Goal: Task Accomplishment & Management: Complete application form

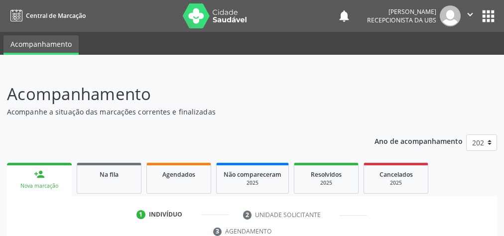
scroll to position [181, 0]
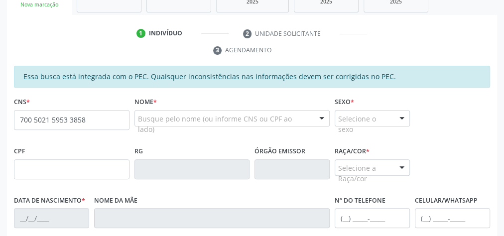
type input "700 5021 5953 3858"
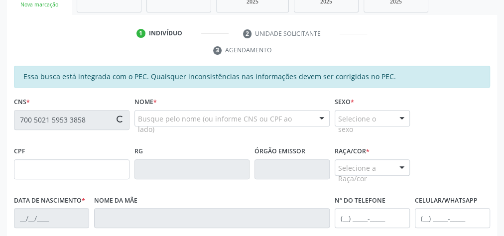
type input "066.362.284-07"
type input "[DATE]"
type input "[PERSON_NAME] da Conceicao"
type input "[PHONE_NUMBER]"
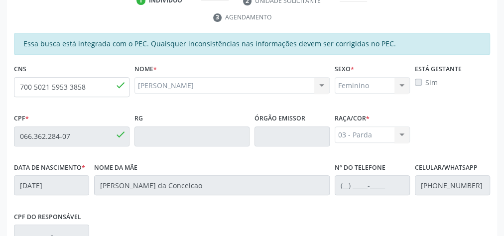
scroll to position [202, 0]
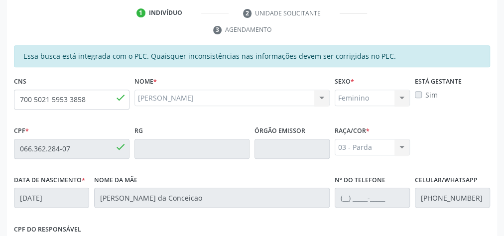
click at [183, 96] on div "[PERSON_NAME] Quiteria da Silva CNS: 700 5021 5953 3858 CPF: 066.362.284-07 Nas…" at bounding box center [232, 98] width 196 height 17
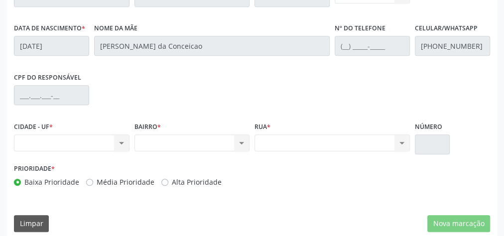
scroll to position [361, 0]
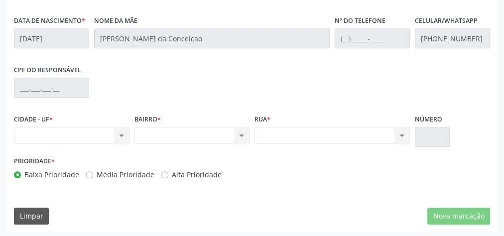
click at [463, 95] on div "CPF do responsável" at bounding box center [251, 86] width 481 height 49
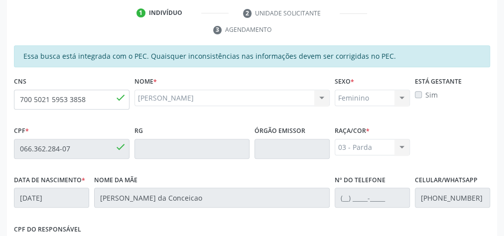
scroll to position [42, 0]
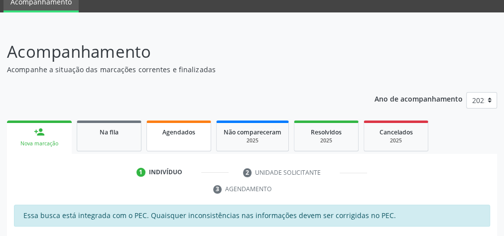
click at [171, 132] on span "Agendados" at bounding box center [178, 132] width 33 height 8
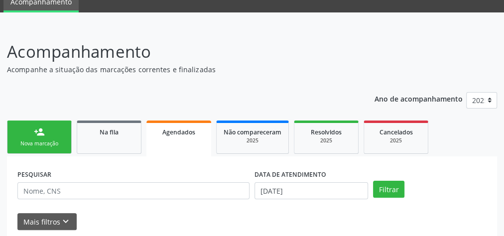
click at [42, 141] on div "Nova marcação" at bounding box center [39, 143] width 50 height 7
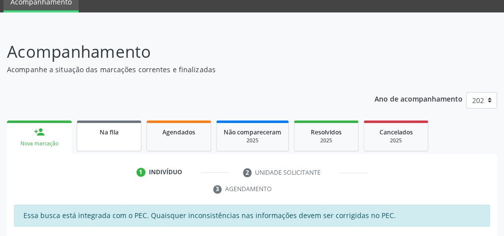
click at [94, 139] on link "Na fila" at bounding box center [109, 135] width 65 height 31
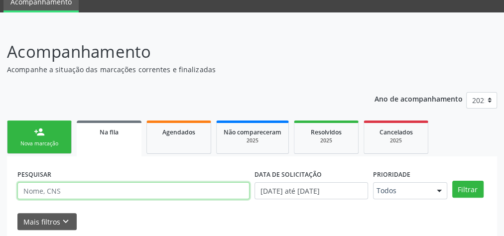
paste input "700502159533858"
type input "700502159533858"
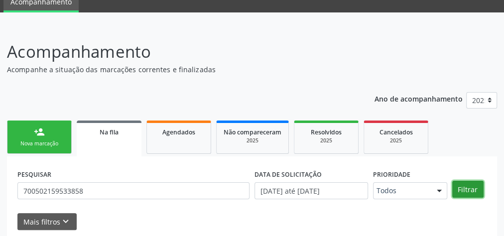
click at [463, 190] on button "Filtrar" at bounding box center [467, 189] width 31 height 17
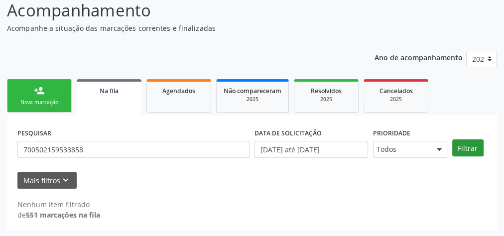
scroll to position [84, 0]
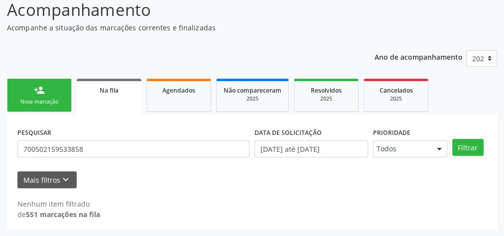
click at [44, 99] on div "Nova marcação" at bounding box center [39, 101] width 50 height 7
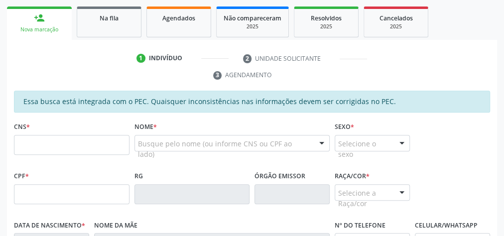
scroll to position [164, 0]
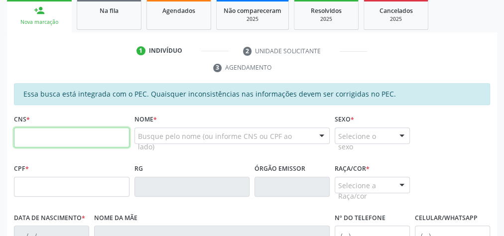
paste input "700 5021 5953 3858"
type input "700 5021 5953 3858"
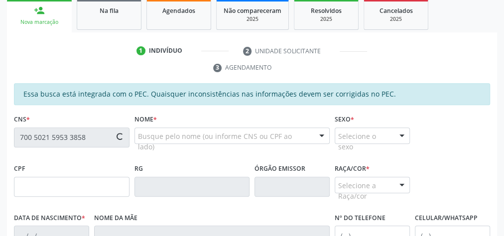
type input "066.362.284-07"
type input "[DATE]"
type input "[PERSON_NAME] da Conceicao"
type input "[PHONE_NUMBER]"
type input "33"
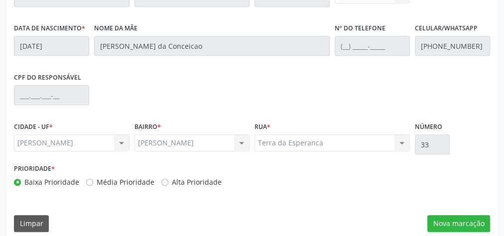
scroll to position [361, 0]
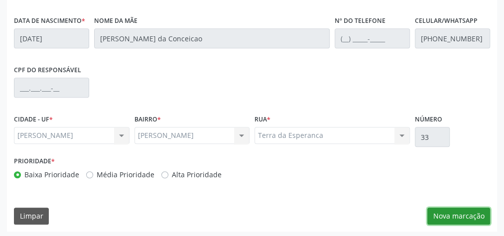
click at [469, 213] on button "Nova marcação" at bounding box center [458, 216] width 63 height 17
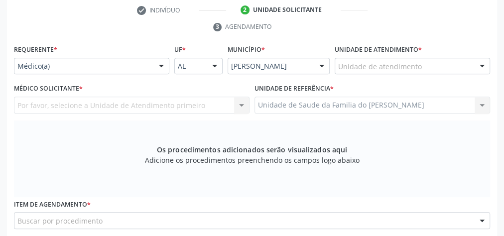
scroll to position [202, 0]
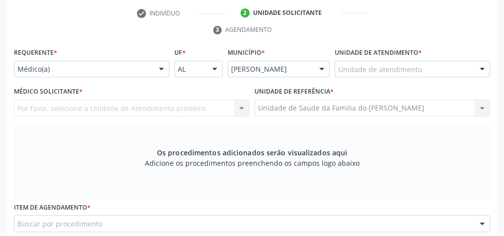
click at [160, 67] on div at bounding box center [161, 69] width 15 height 17
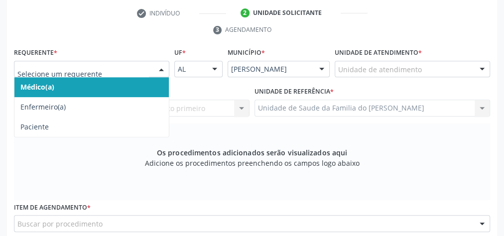
click at [137, 84] on span "Médico(a)" at bounding box center [91, 87] width 154 height 20
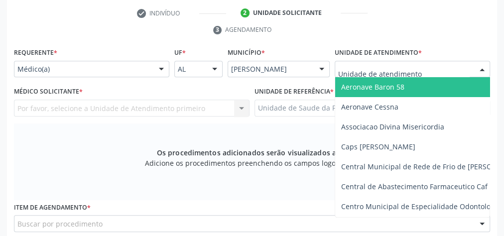
type input "J"
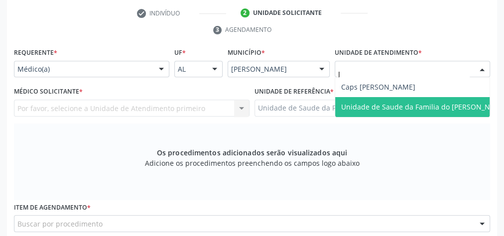
click at [418, 108] on span "Unidade de Saude da Familia do [PERSON_NAME]" at bounding box center [424, 106] width 166 height 9
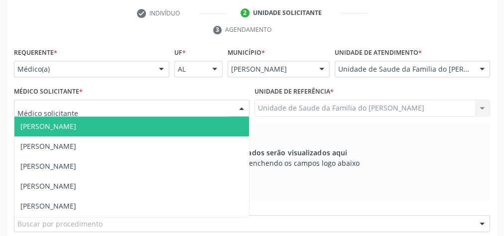
click at [238, 107] on div at bounding box center [241, 108] width 15 height 17
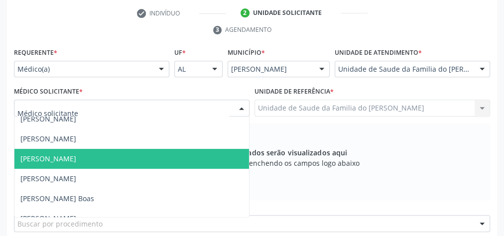
scroll to position [80, 0]
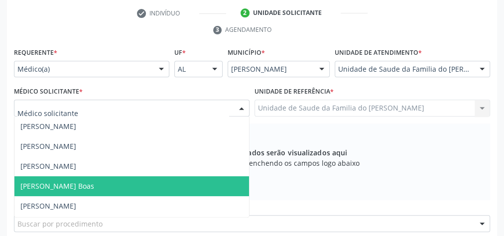
click at [136, 180] on span "[PERSON_NAME] Boas" at bounding box center [131, 186] width 234 height 20
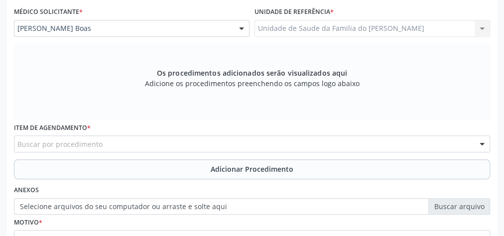
scroll to position [281, 0]
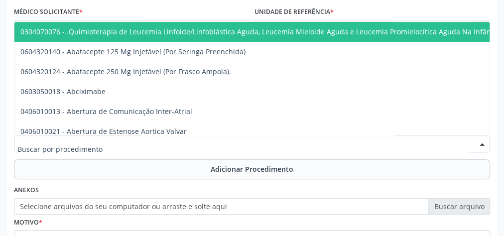
click at [131, 143] on div at bounding box center [252, 143] width 476 height 17
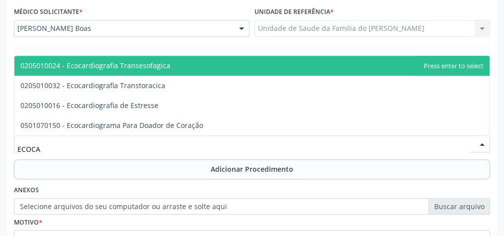
type input "ECOCAR"
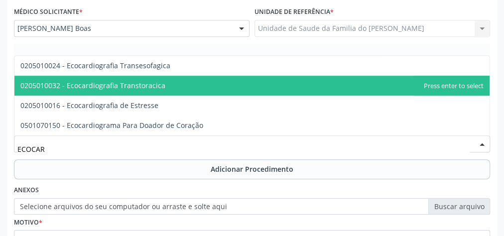
click at [140, 86] on span "0205010032 - Ecocardiografia Transtoracica" at bounding box center [92, 85] width 145 height 9
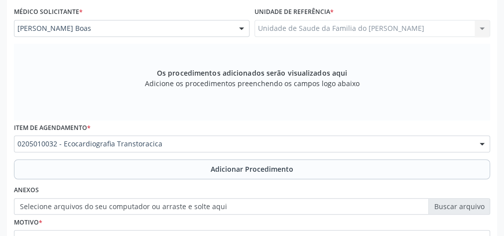
click at [135, 167] on button "Adicionar Procedimento" at bounding box center [252, 169] width 476 height 20
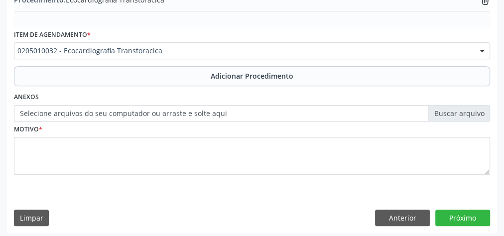
scroll to position [338, 0]
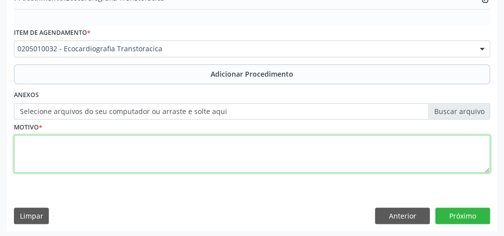
click at [140, 151] on textarea at bounding box center [252, 154] width 476 height 38
click at [44, 143] on textarea "AVALIACAO CLINICA" at bounding box center [252, 154] width 476 height 38
click at [75, 143] on textarea "AVALIAÇÃO CLINICA" at bounding box center [252, 154] width 476 height 38
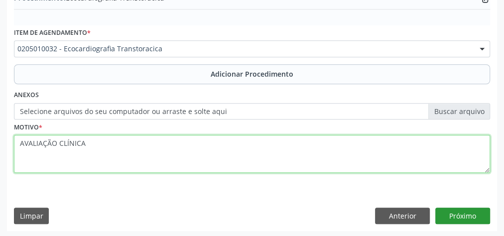
type textarea "AVALIAÇÃO CLÍNICA"
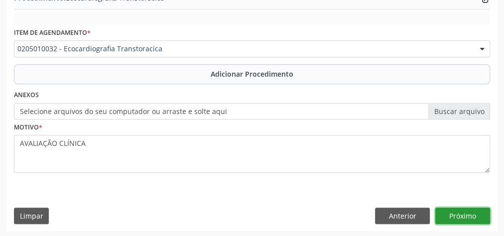
click at [476, 218] on button "Próximo" at bounding box center [462, 216] width 55 height 17
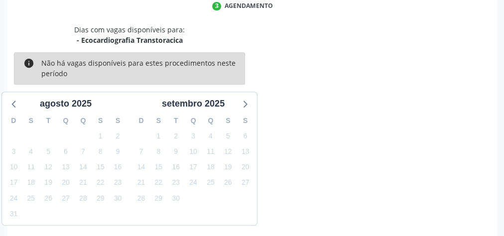
scroll to position [264, 0]
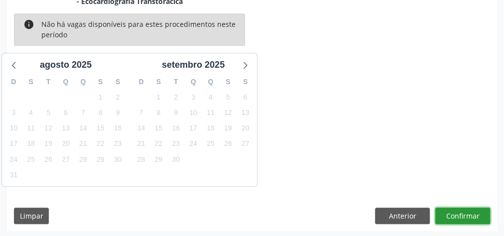
click at [461, 216] on button "Confirmar" at bounding box center [462, 216] width 55 height 17
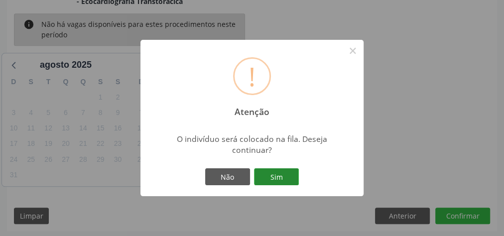
click at [277, 180] on button "Sim" at bounding box center [276, 176] width 45 height 17
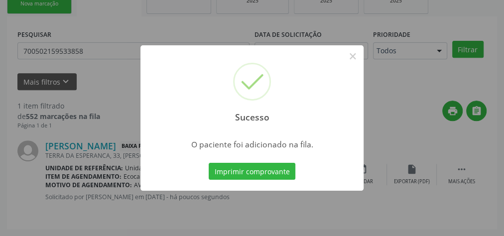
scroll to position [106, 0]
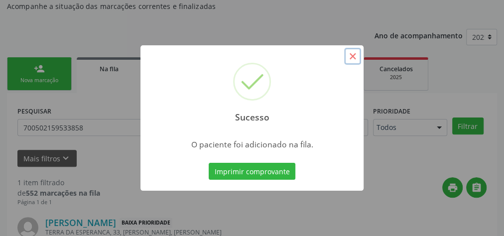
click at [352, 58] on button "×" at bounding box center [352, 56] width 17 height 17
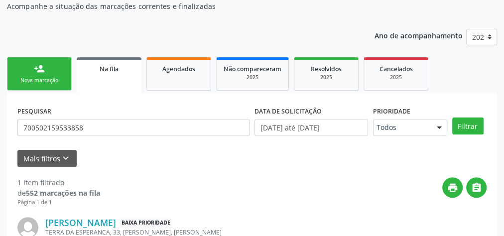
click at [22, 72] on link "person_add Nova marcação" at bounding box center [39, 73] width 65 height 33
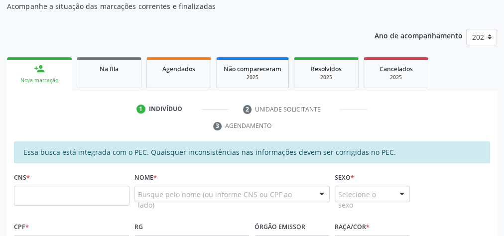
drag, startPoint x: 18, startPoint y: 196, endPoint x: 77, endPoint y: 207, distance: 59.8
click at [77, 207] on fieldset "CNS *" at bounding box center [71, 191] width 115 height 42
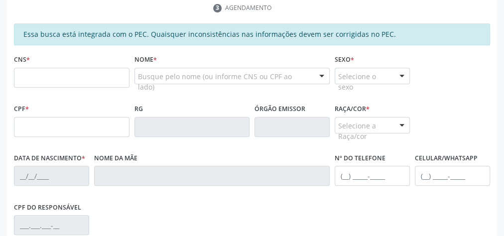
scroll to position [225, 0]
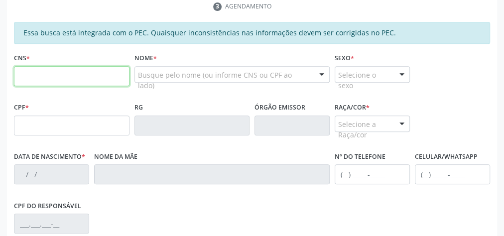
paste input "700 5021 5953 3858"
type input "700 5021 5953 3858"
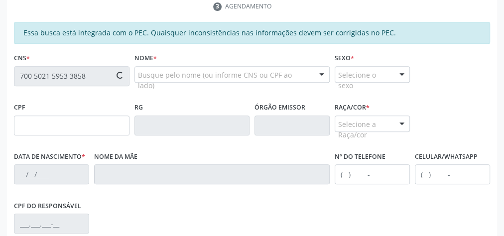
type input "066.362.284-07"
type input "[DATE]"
type input "[PERSON_NAME] da Conceicao"
type input "[PHONE_NUMBER]"
type input "33"
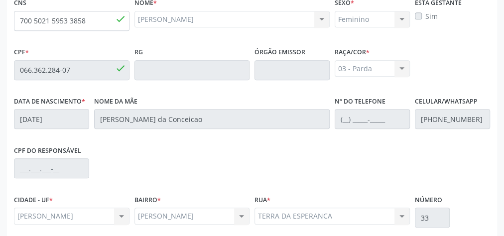
scroll to position [361, 0]
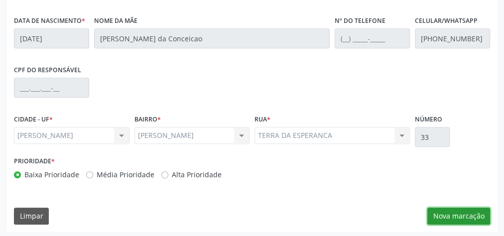
click at [457, 218] on button "Nova marcação" at bounding box center [458, 216] width 63 height 17
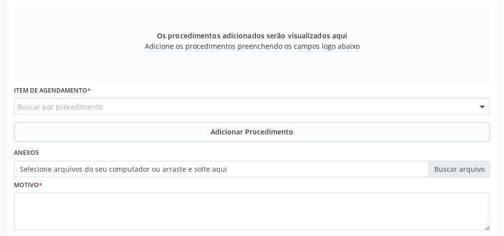
scroll to position [241, 0]
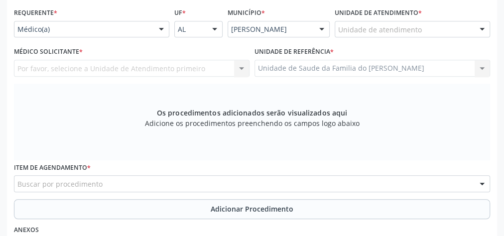
click at [158, 25] on div at bounding box center [161, 29] width 15 height 17
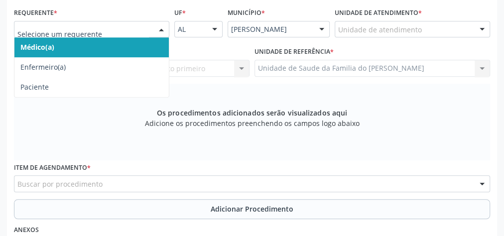
click at [133, 43] on span "Médico(a)" at bounding box center [91, 47] width 154 height 20
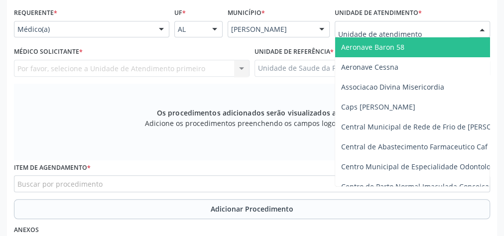
type input "J"
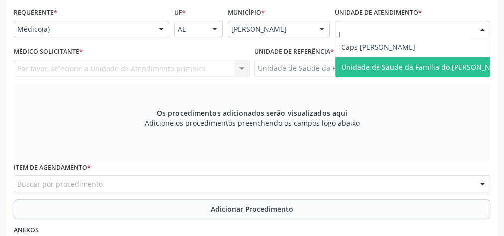
click at [377, 69] on span "Unidade de Saude da Familia do [PERSON_NAME]" at bounding box center [424, 66] width 166 height 9
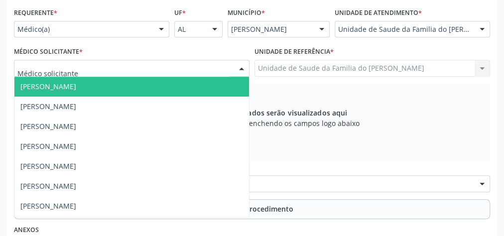
click at [244, 69] on div at bounding box center [241, 68] width 15 height 17
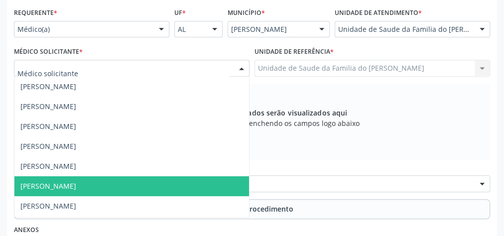
click at [141, 182] on span "[PERSON_NAME]" at bounding box center [131, 186] width 234 height 20
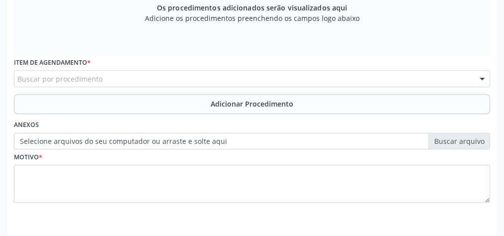
scroll to position [361, 0]
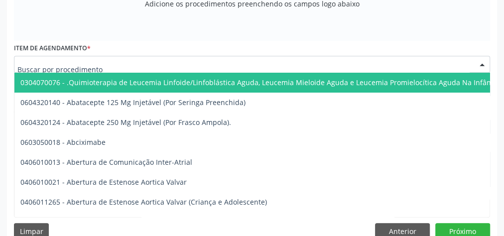
click at [156, 63] on div at bounding box center [252, 64] width 476 height 17
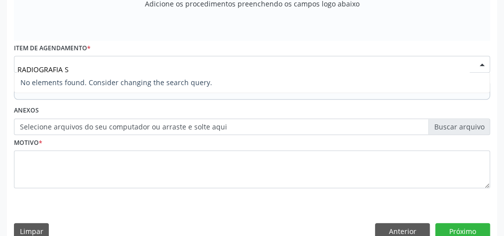
type input "RADIOGRAFIA"
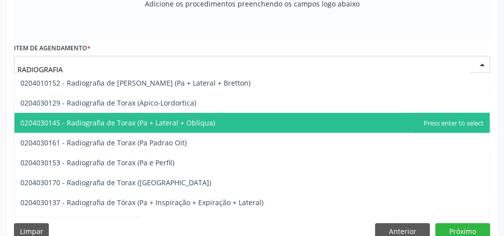
scroll to position [1235, 0]
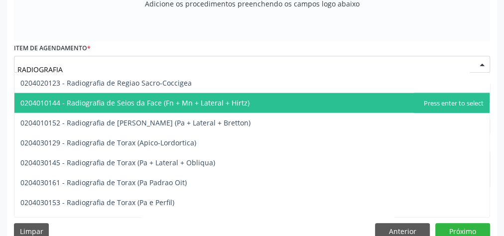
click at [180, 102] on span "0204010144 - Radiografia de Seios da Face (Fn + Mn + Lateral + Hirtz)" at bounding box center [134, 102] width 229 height 9
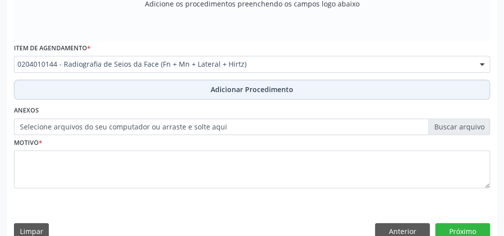
click at [194, 82] on button "Adicionar Procedimento" at bounding box center [252, 90] width 476 height 20
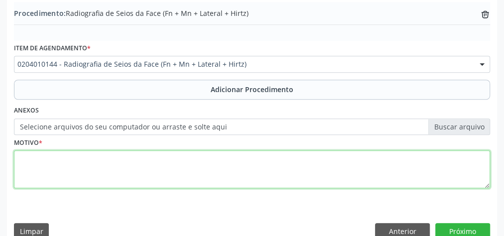
click at [157, 168] on textarea at bounding box center [252, 169] width 476 height 38
click at [37, 160] on textarea "AVALIACAO CLINICA" at bounding box center [252, 169] width 476 height 38
drag, startPoint x: 37, startPoint y: 160, endPoint x: 60, endPoint y: 164, distance: 23.2
click at [60, 164] on textarea "AVALIACAO CLINICA" at bounding box center [252, 169] width 476 height 38
click at [41, 159] on textarea "AVALIACAO CLINICA" at bounding box center [252, 169] width 476 height 38
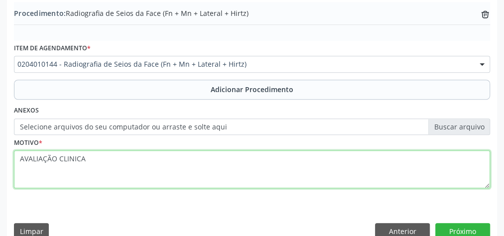
click at [71, 158] on textarea "AVALIAÇÃO CLINICA" at bounding box center [252, 169] width 476 height 38
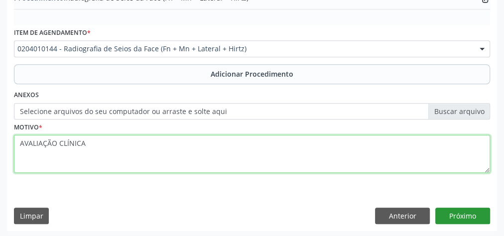
type textarea "AVALIAÇÃO CLÍNICA"
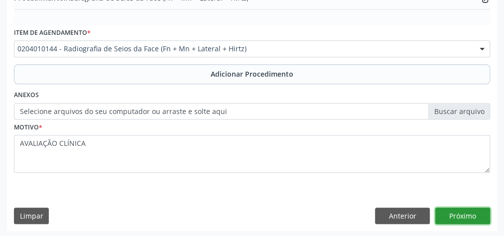
click at [466, 214] on button "Próximo" at bounding box center [462, 216] width 55 height 17
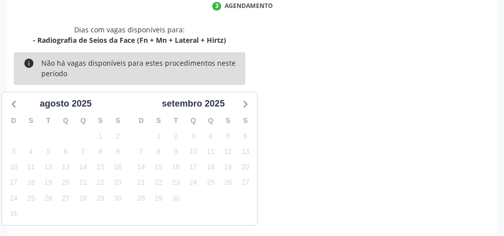
scroll to position [264, 0]
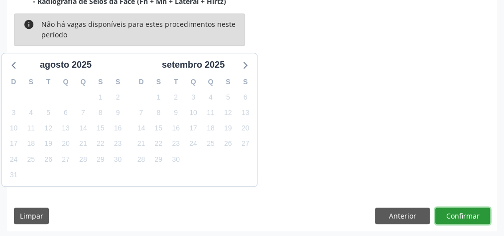
click at [466, 214] on button "Confirmar" at bounding box center [462, 216] width 55 height 17
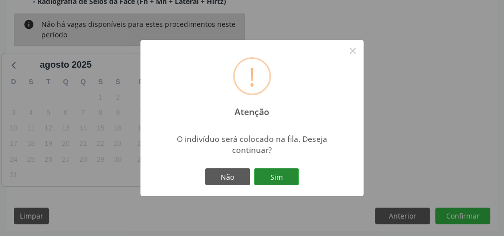
click at [269, 175] on button "Sim" at bounding box center [276, 176] width 45 height 17
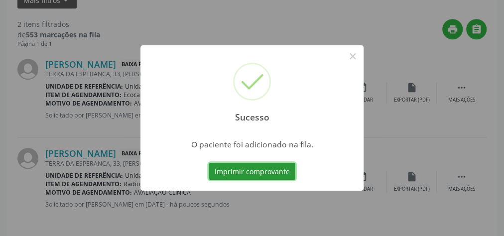
scroll to position [106, 0]
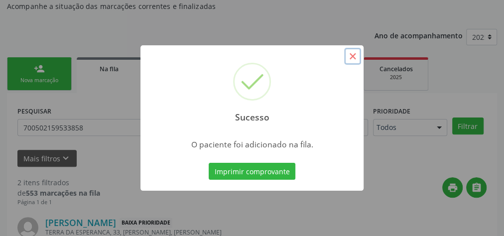
click at [353, 58] on button "×" at bounding box center [352, 56] width 17 height 17
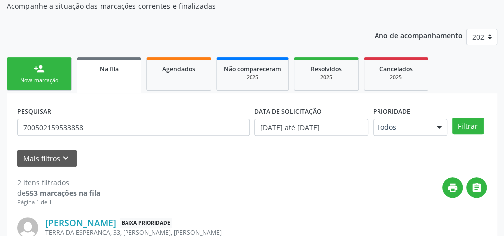
click at [29, 79] on div "Nova marcação" at bounding box center [39, 80] width 50 height 7
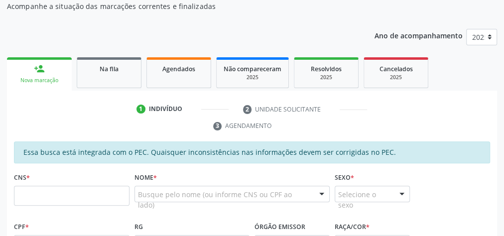
scroll to position [145, 0]
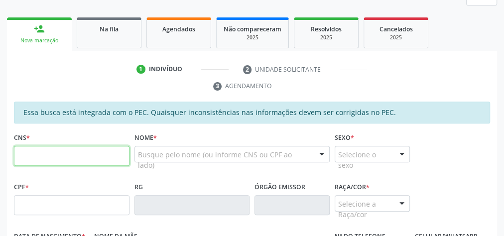
click at [54, 156] on input "text" at bounding box center [71, 156] width 115 height 20
type input "704 6076 4619 9828"
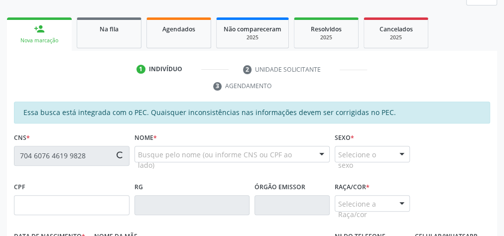
type input "060.391.284-29"
type input "[DATE]"
type input "[PERSON_NAME]"
type input "[PHONE_NUMBER]"
type input "17"
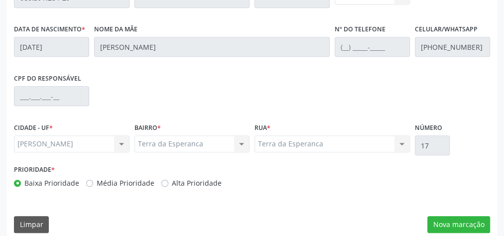
scroll to position [361, 0]
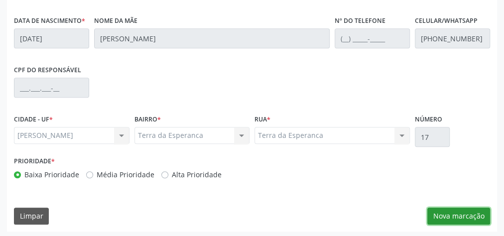
click at [477, 211] on button "Nova marcação" at bounding box center [458, 216] width 63 height 17
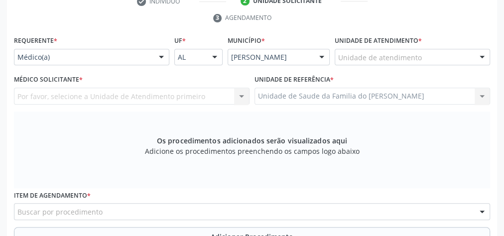
scroll to position [202, 0]
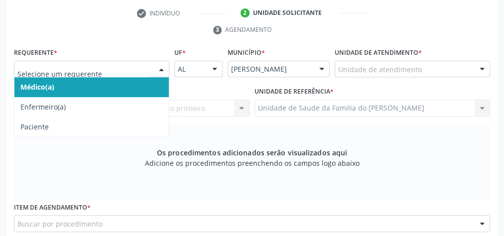
click at [157, 68] on div at bounding box center [161, 69] width 15 height 17
drag, startPoint x: 132, startPoint y: 83, endPoint x: 202, endPoint y: 83, distance: 69.7
click at [132, 83] on span "Médico(a)" at bounding box center [91, 87] width 154 height 20
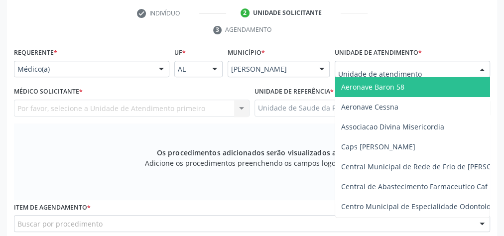
type input "J"
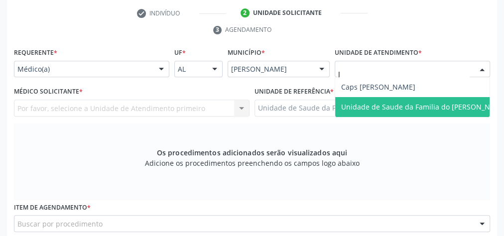
click at [379, 105] on span "Unidade de Saude da Familia do [PERSON_NAME]" at bounding box center [424, 106] width 166 height 9
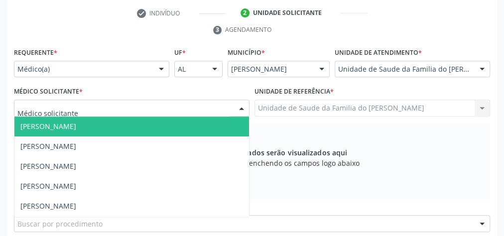
click at [236, 109] on div at bounding box center [241, 108] width 15 height 17
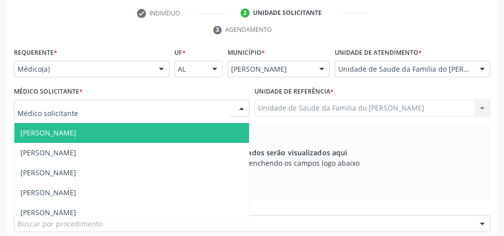
scroll to position [80, 0]
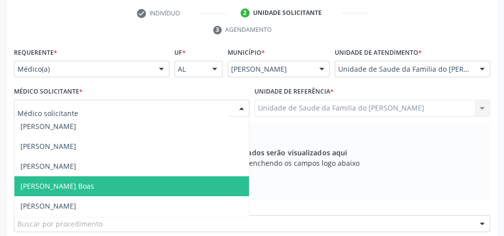
click at [148, 180] on span "[PERSON_NAME] Boas" at bounding box center [131, 186] width 234 height 20
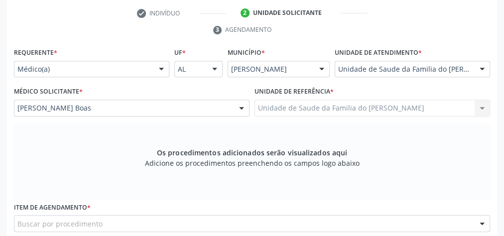
scroll to position [281, 0]
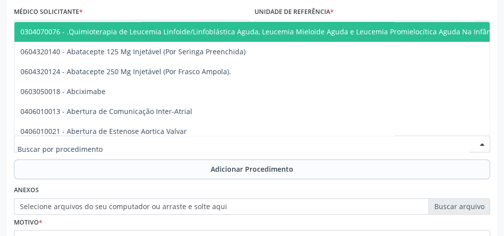
click at [150, 142] on div at bounding box center [252, 143] width 476 height 17
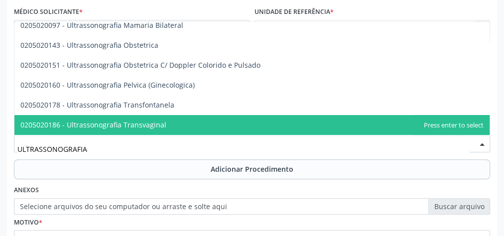
scroll to position [119, 0]
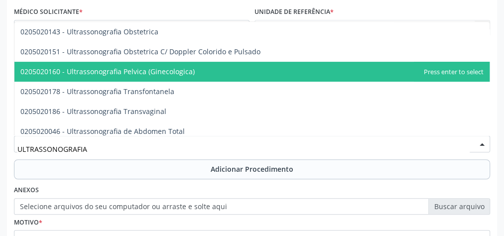
click at [203, 77] on span "0205020160 - Ultrassonografia Pelvica (Ginecologica)" at bounding box center [251, 72] width 475 height 20
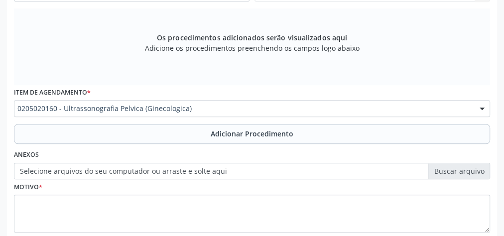
scroll to position [361, 0]
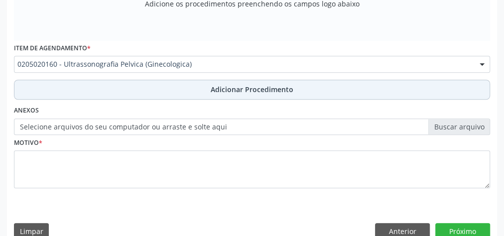
click at [211, 91] on span "Adicionar Procedimento" at bounding box center [252, 89] width 83 height 10
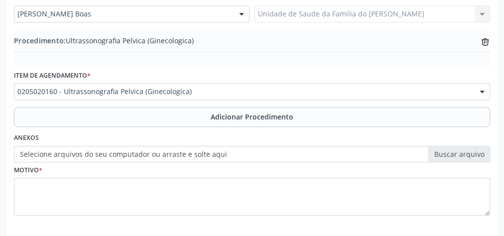
scroll to position [283, 0]
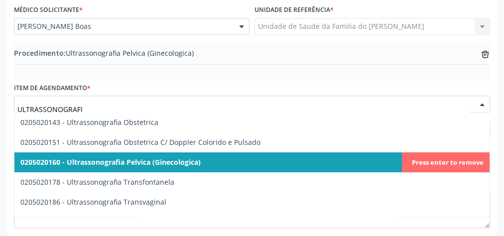
type input "ULTRASSONOGRAFIA"
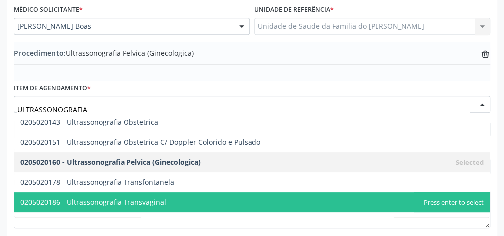
click at [177, 198] on span "0205020186 - Ultrassonografia Transvaginal" at bounding box center [251, 202] width 475 height 20
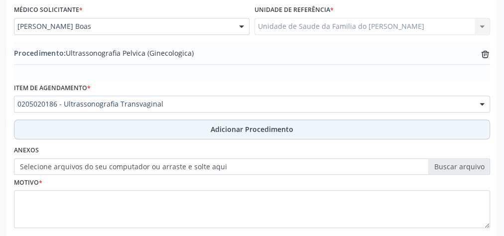
click at [189, 131] on button "Adicionar Procedimento" at bounding box center [252, 129] width 476 height 20
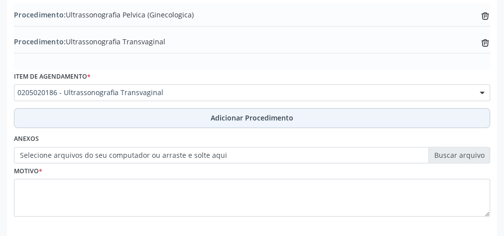
scroll to position [365, 0]
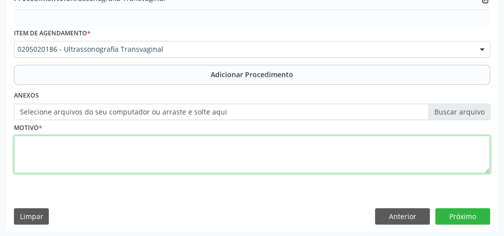
click at [158, 149] on textarea at bounding box center [252, 154] width 476 height 38
click at [57, 141] on textarea "MASSA CISTICA A ESCLARECER" at bounding box center [252, 154] width 476 height 38
type textarea "MASSA CISTICA A ESCLARECER"
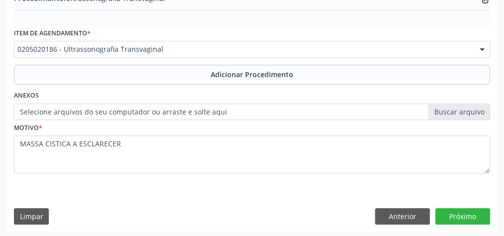
drag, startPoint x: 57, startPoint y: 141, endPoint x: 281, endPoint y: 192, distance: 230.1
click at [281, 192] on div "Requerente * Médico(a) Médico(a) Enfermeiro(a) Paciente Nenhum resultado encont…" at bounding box center [252, 56] width 490 height 349
click at [463, 215] on button "Próximo" at bounding box center [462, 216] width 55 height 17
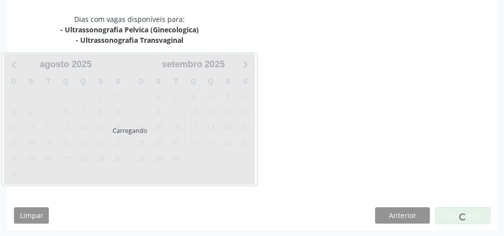
scroll to position [274, 0]
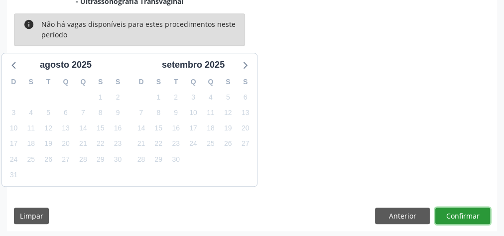
click at [463, 215] on button "Confirmar" at bounding box center [462, 216] width 55 height 17
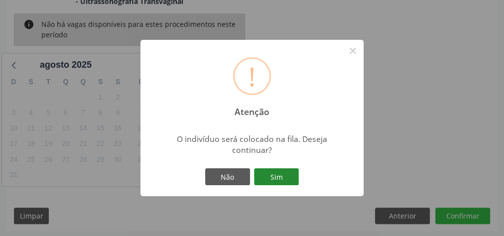
click at [285, 181] on button "Sim" at bounding box center [276, 176] width 45 height 17
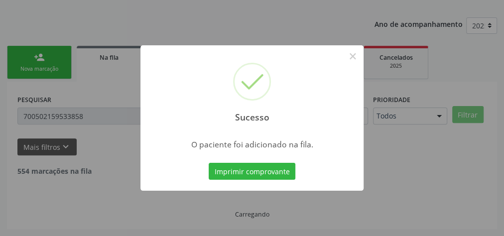
scroll to position [106, 0]
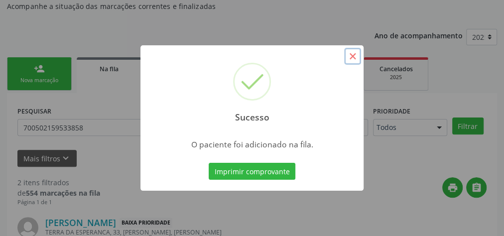
click at [354, 58] on button "×" at bounding box center [352, 56] width 17 height 17
